Goal: Information Seeking & Learning: Learn about a topic

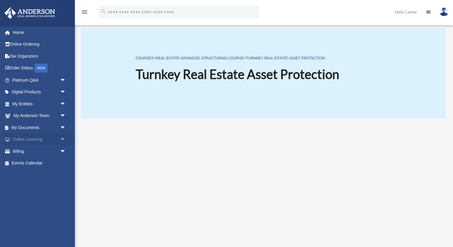
click at [28, 137] on link "Online Learning arrow_drop_down" at bounding box center [39, 139] width 71 height 12
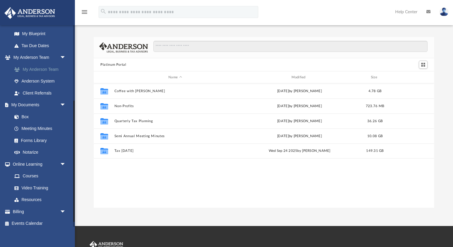
scroll to position [130, 0]
click at [33, 187] on link "Video Training" at bounding box center [41, 187] width 67 height 12
click at [33, 186] on link "Video Training" at bounding box center [41, 187] width 67 height 12
click at [30, 175] on link "Courses" at bounding box center [41, 175] width 67 height 12
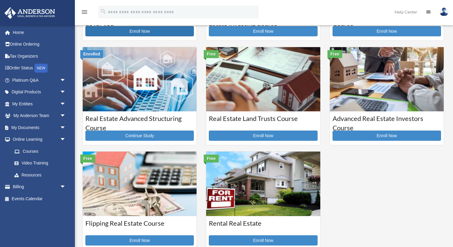
scroll to position [96, 0]
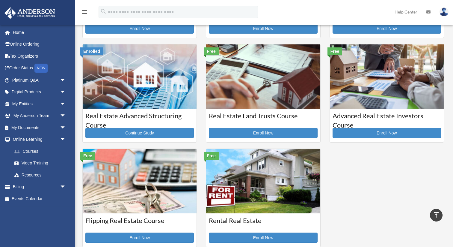
click at [244, 182] on img at bounding box center [263, 181] width 114 height 64
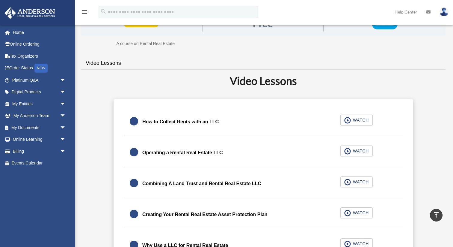
scroll to position [118, 0]
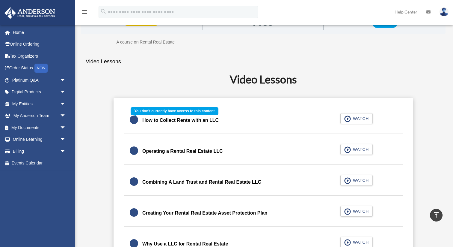
click at [363, 119] on div "How to Collect Rents with an LLC WATCH" at bounding box center [264, 120] width 294 height 27
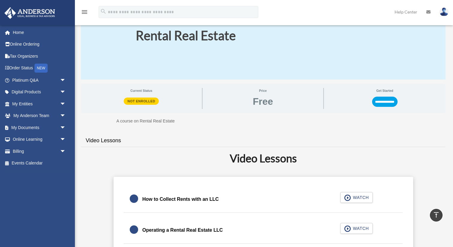
scroll to position [0, 0]
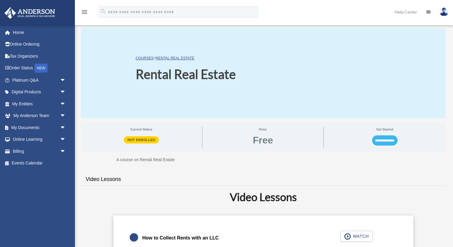
click at [385, 142] on input "**********" at bounding box center [384, 140] width 25 height 10
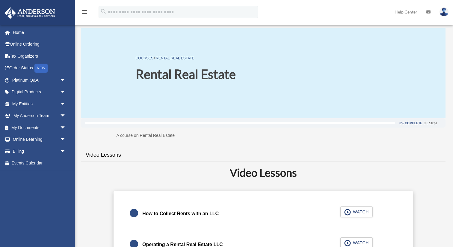
click at [222, 210] on link "How to Collect Rents with an LLC WATCH" at bounding box center [263, 213] width 267 height 14
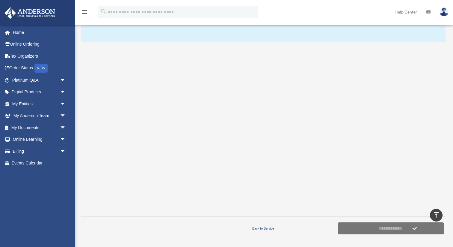
scroll to position [76, 0]
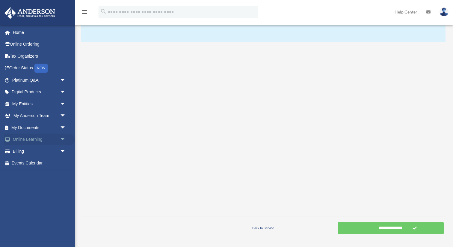
click at [41, 141] on link "Online Learning arrow_drop_down" at bounding box center [39, 139] width 71 height 12
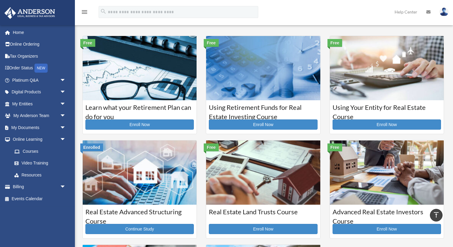
scroll to position [98, 0]
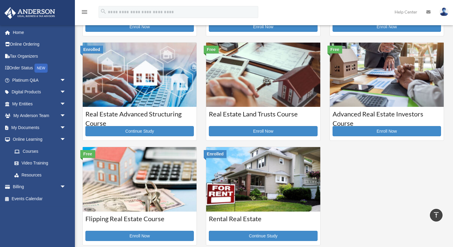
click at [273, 160] on img at bounding box center [263, 179] width 114 height 64
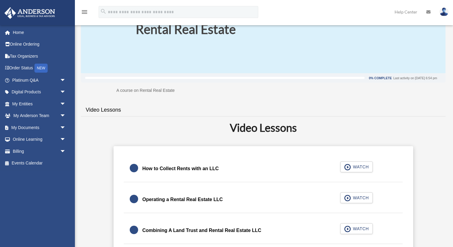
scroll to position [47, 0]
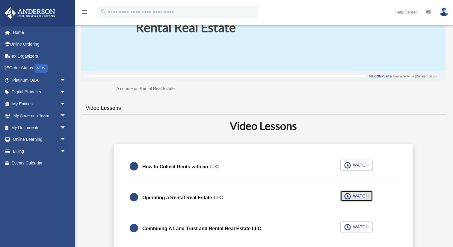
click at [354, 195] on span "WATCH" at bounding box center [360, 196] width 18 height 6
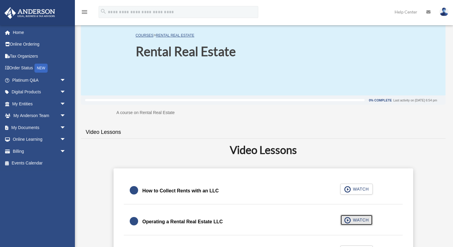
scroll to position [10, 0]
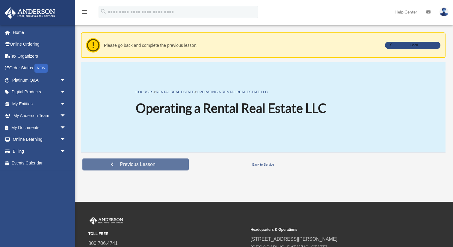
click at [145, 163] on span "Previous Lesson" at bounding box center [137, 164] width 45 height 6
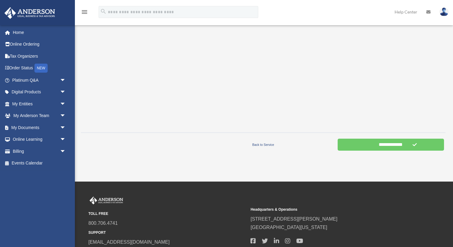
scroll to position [160, 0]
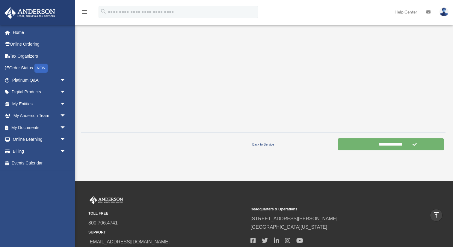
click at [391, 145] on input "**********" at bounding box center [391, 144] width 106 height 12
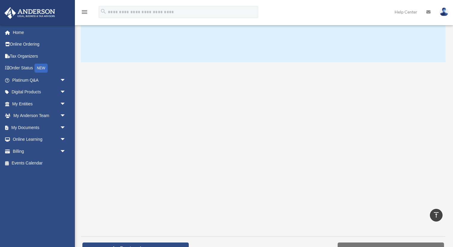
scroll to position [57, 0]
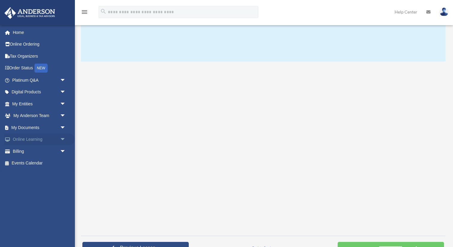
click at [30, 140] on link "Online Learning arrow_drop_down" at bounding box center [39, 139] width 71 height 12
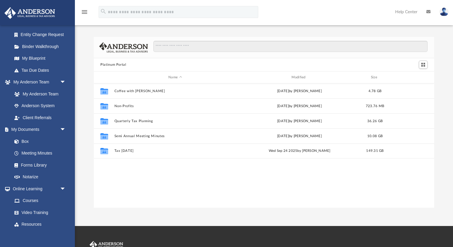
scroll to position [133, 0]
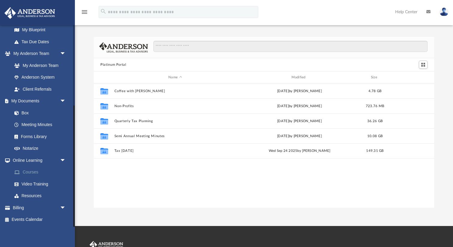
click at [35, 172] on link "Courses" at bounding box center [41, 172] width 67 height 12
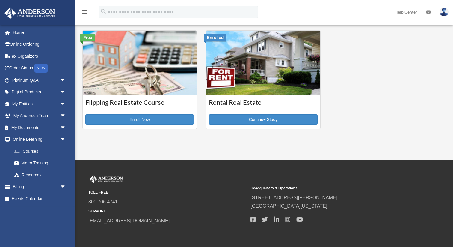
scroll to position [217, 0]
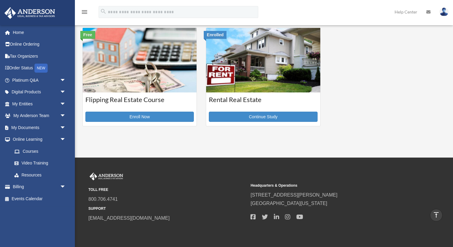
click at [261, 64] on img at bounding box center [263, 60] width 114 height 64
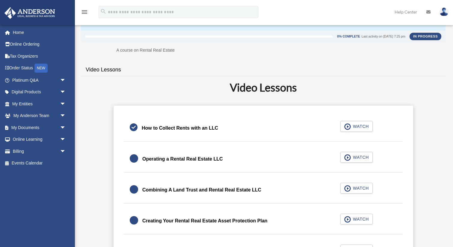
scroll to position [88, 0]
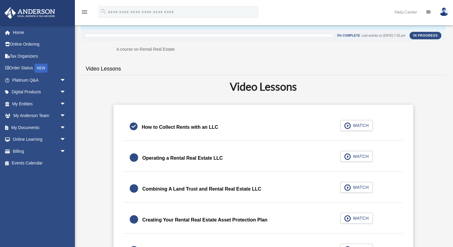
click at [180, 156] on div "Operating a Rental Real Estate LLC" at bounding box center [182, 158] width 81 height 8
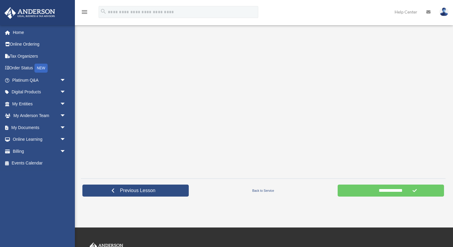
scroll to position [115, 0]
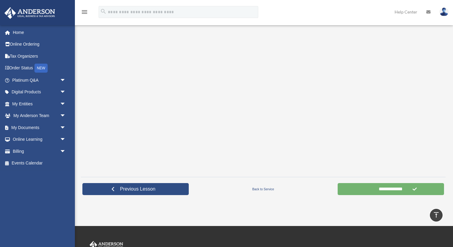
click at [385, 189] on input "**********" at bounding box center [391, 189] width 106 height 12
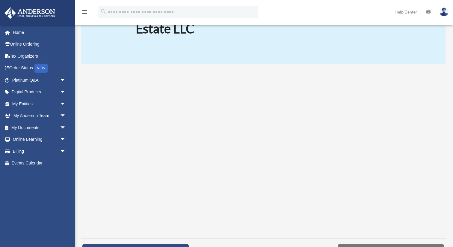
scroll to position [76, 0]
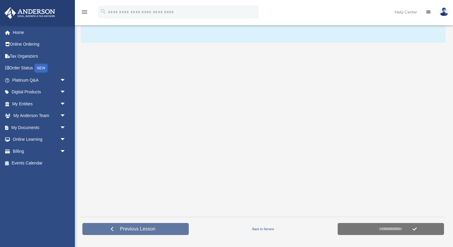
click at [157, 228] on span "Previous Lesson" at bounding box center [137, 229] width 45 height 6
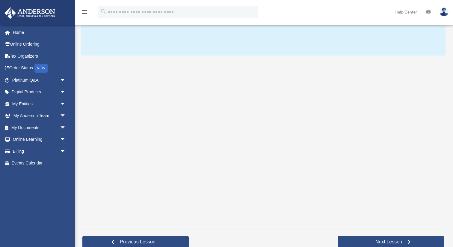
scroll to position [65, 0]
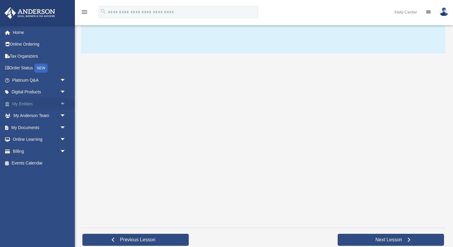
click at [64, 104] on span "arrow_drop_down" at bounding box center [66, 104] width 12 height 12
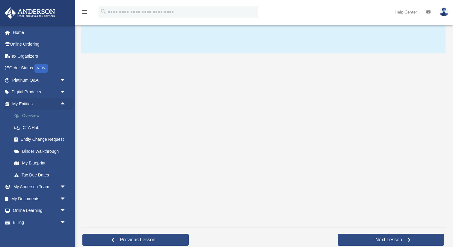
click at [31, 117] on link "Overview" at bounding box center [41, 116] width 67 height 12
